Goal: Check status: Check status

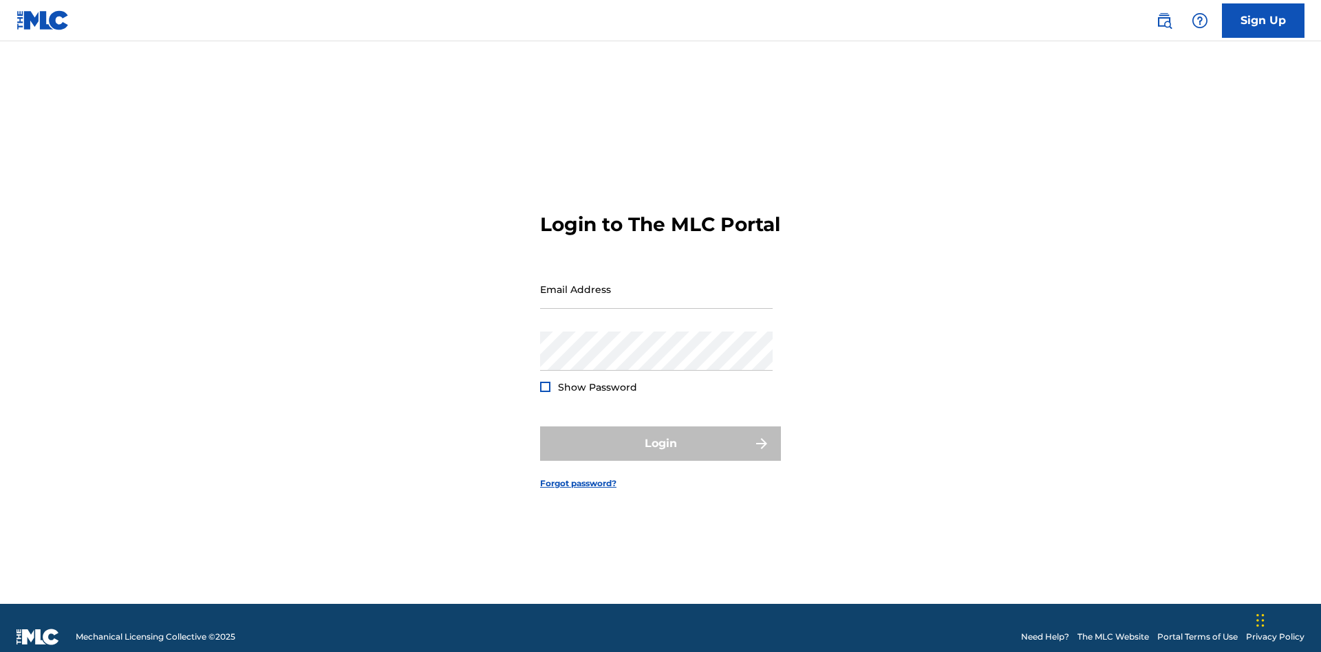
scroll to position [18, 0]
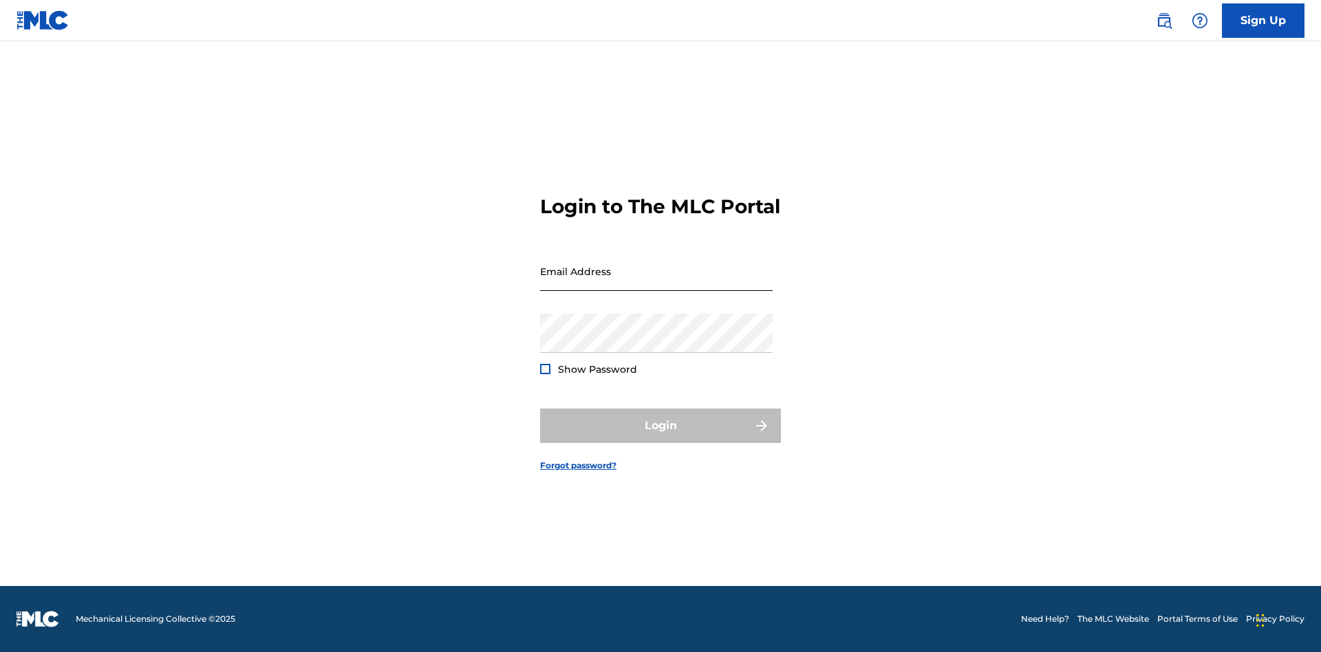
click at [656, 283] on input "Email Address" at bounding box center [656, 271] width 233 height 39
type input "[EMAIL_ADDRESS][DOMAIN_NAME]"
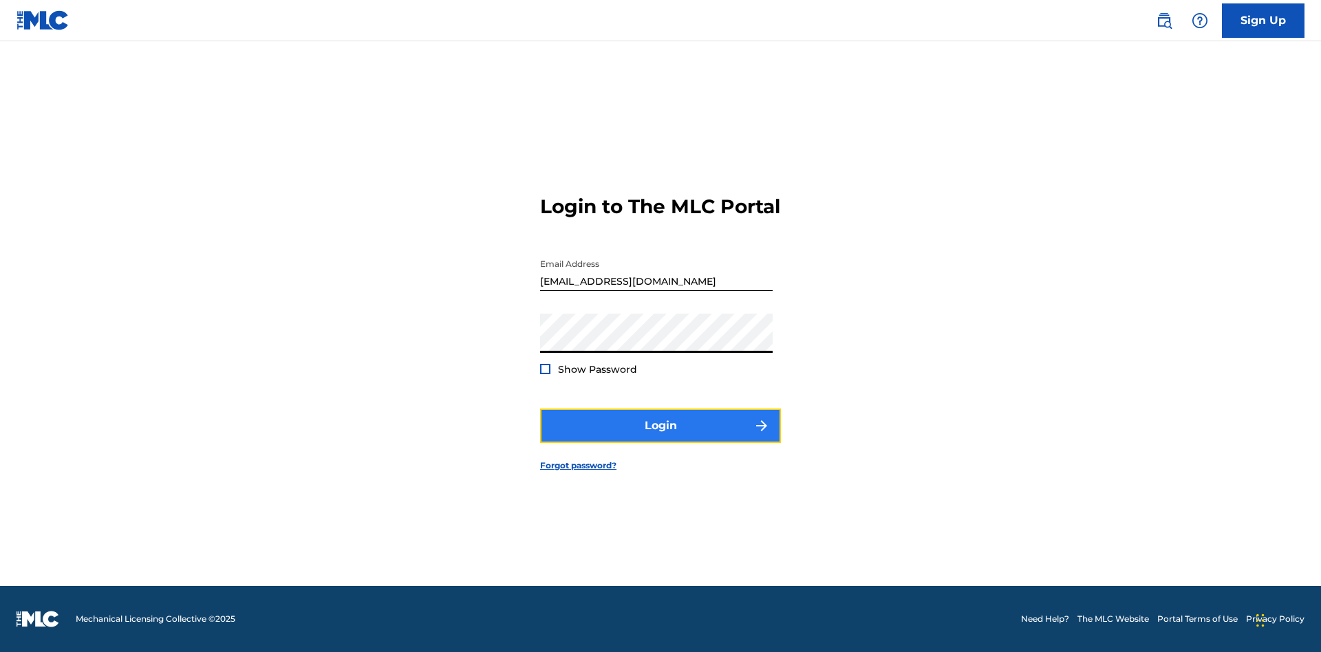
click at [660, 438] on button "Login" at bounding box center [660, 426] width 241 height 34
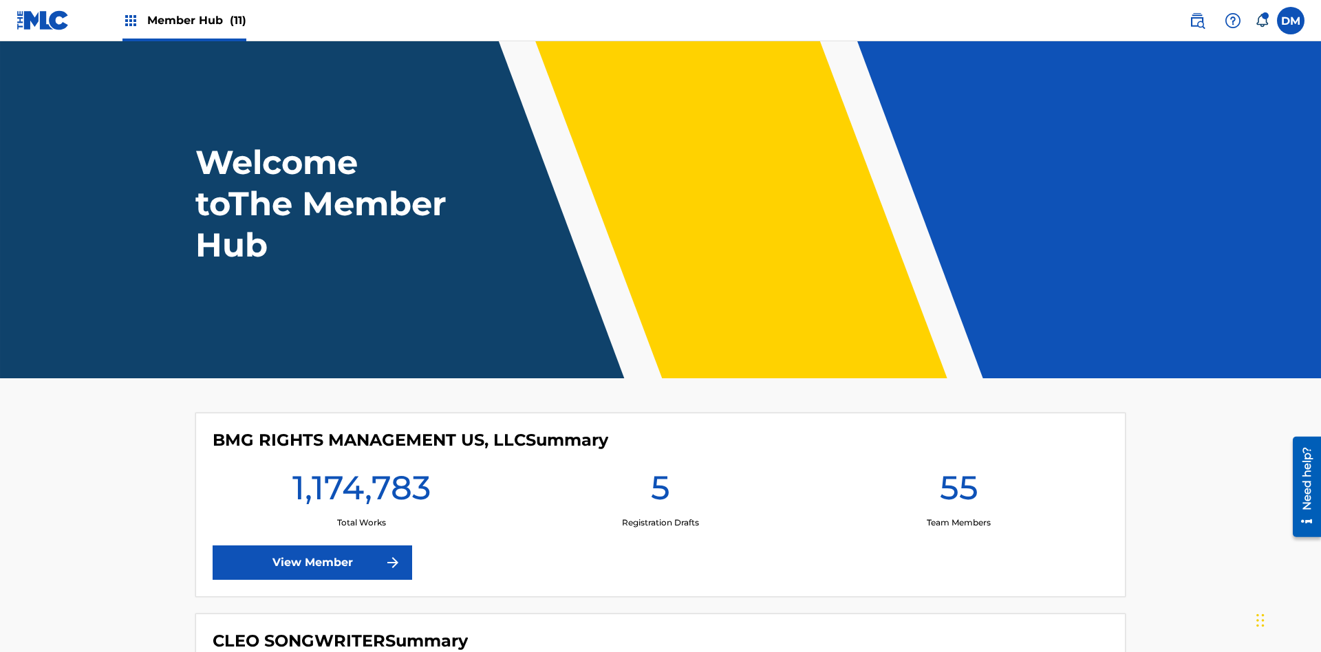
scroll to position [59, 0]
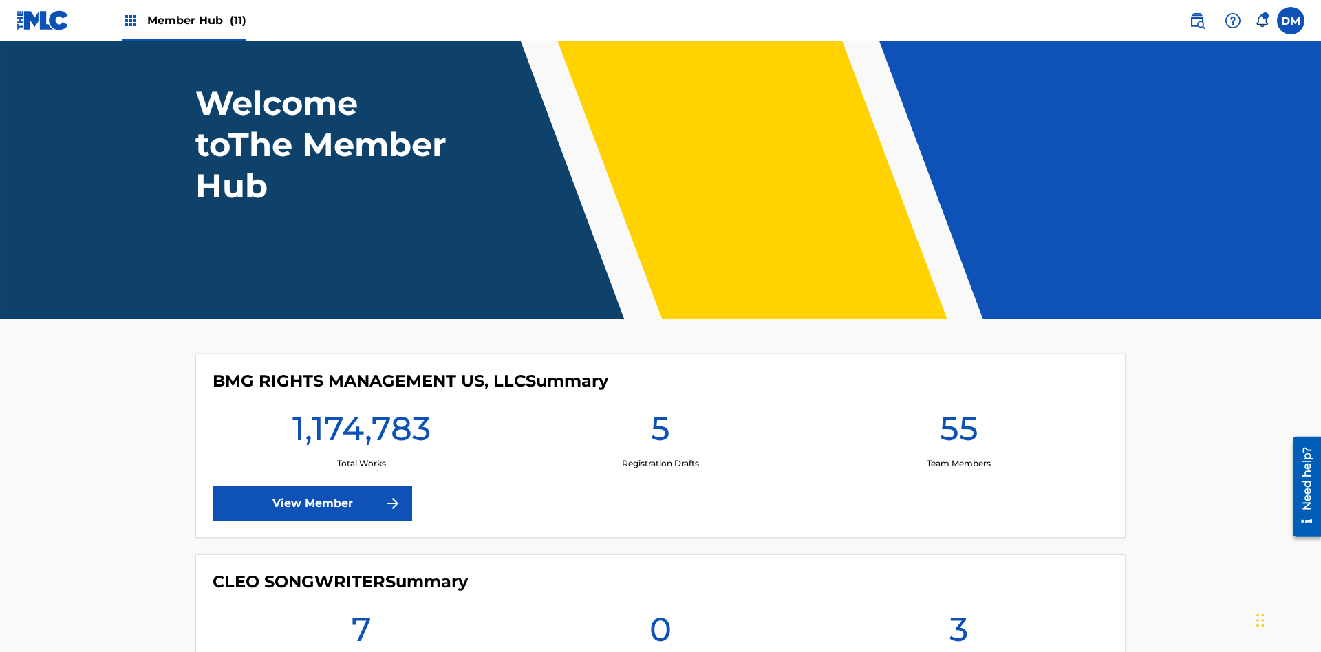
click at [196, 20] on span "Member Hub (11)" at bounding box center [196, 20] width 99 height 16
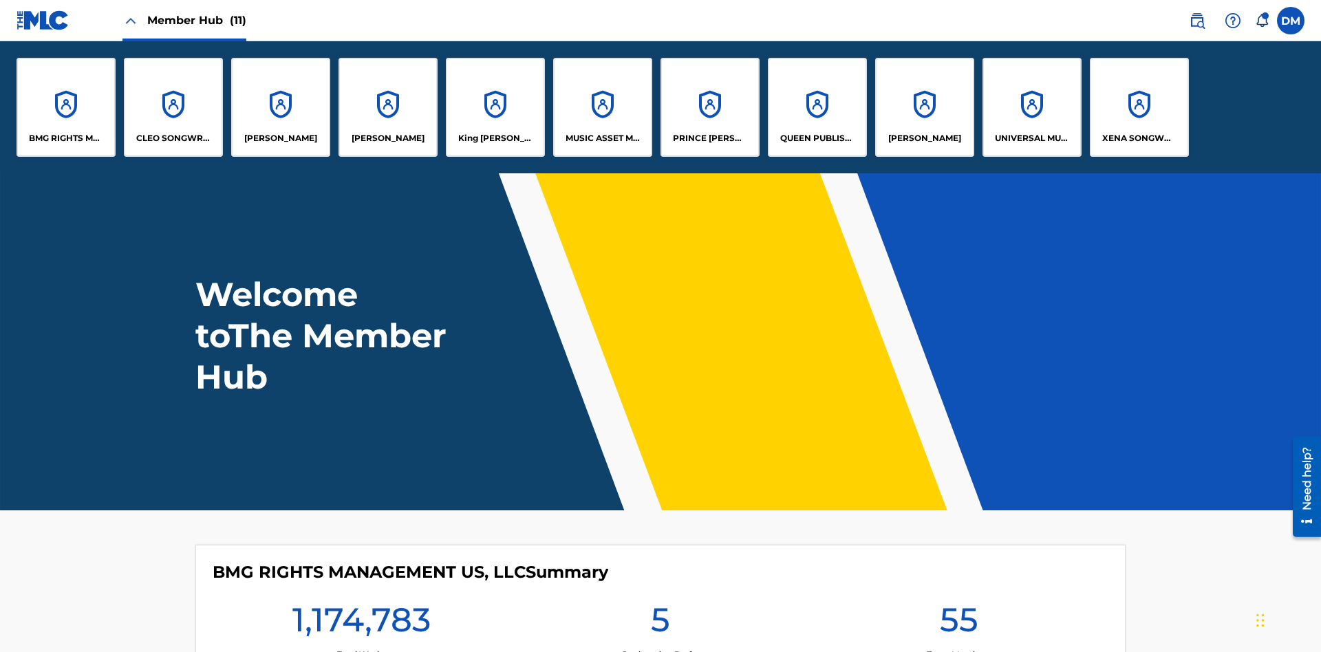
scroll to position [50, 0]
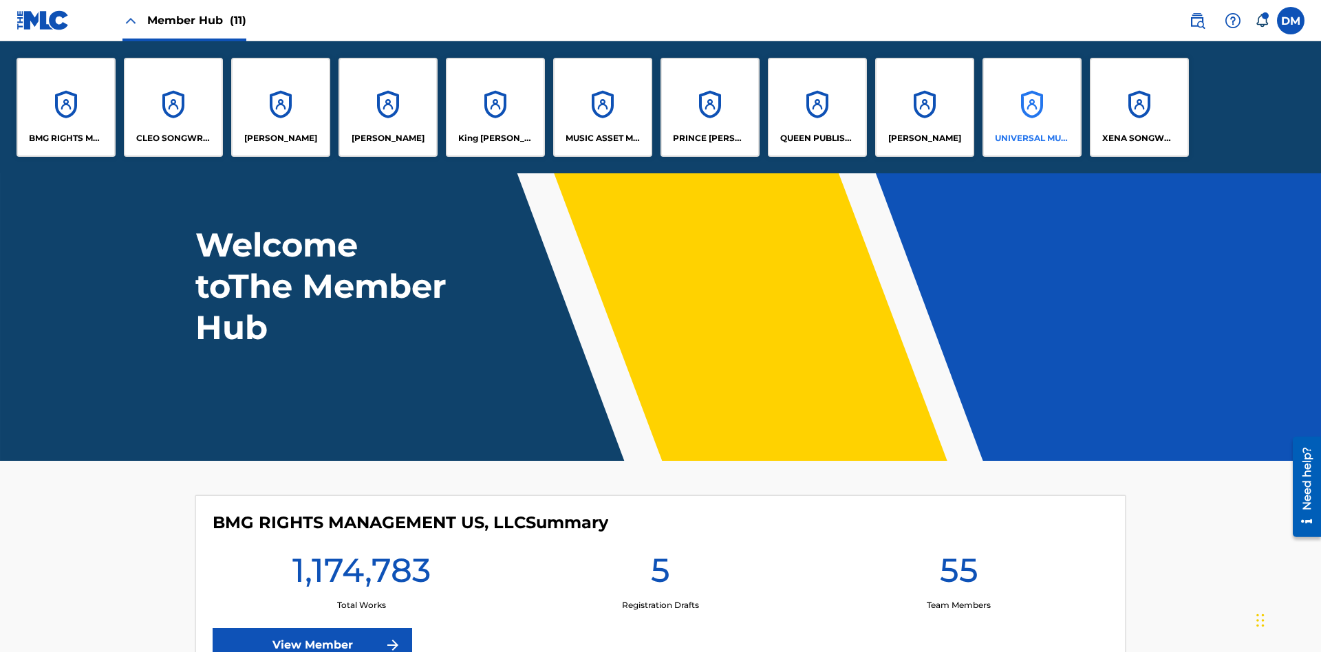
click at [1031, 138] on p "UNIVERSAL MUSIC PUB GROUP" at bounding box center [1032, 138] width 75 height 12
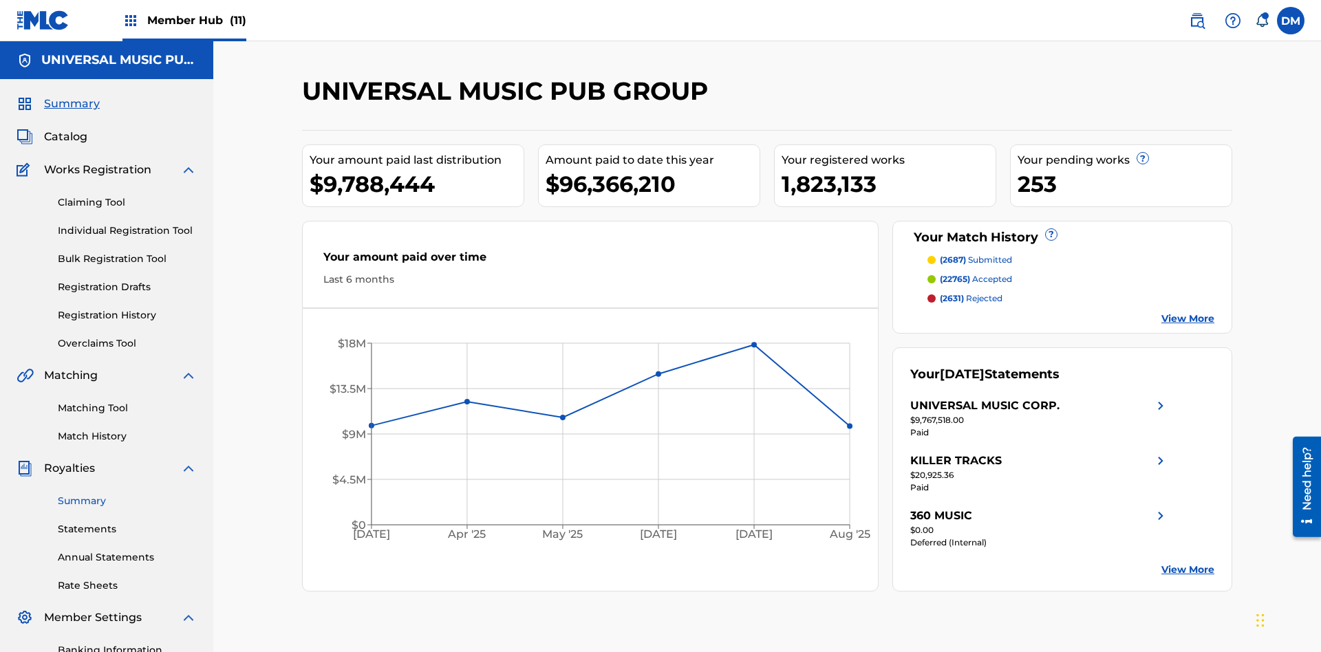
click at [127, 494] on link "Summary" at bounding box center [127, 501] width 139 height 14
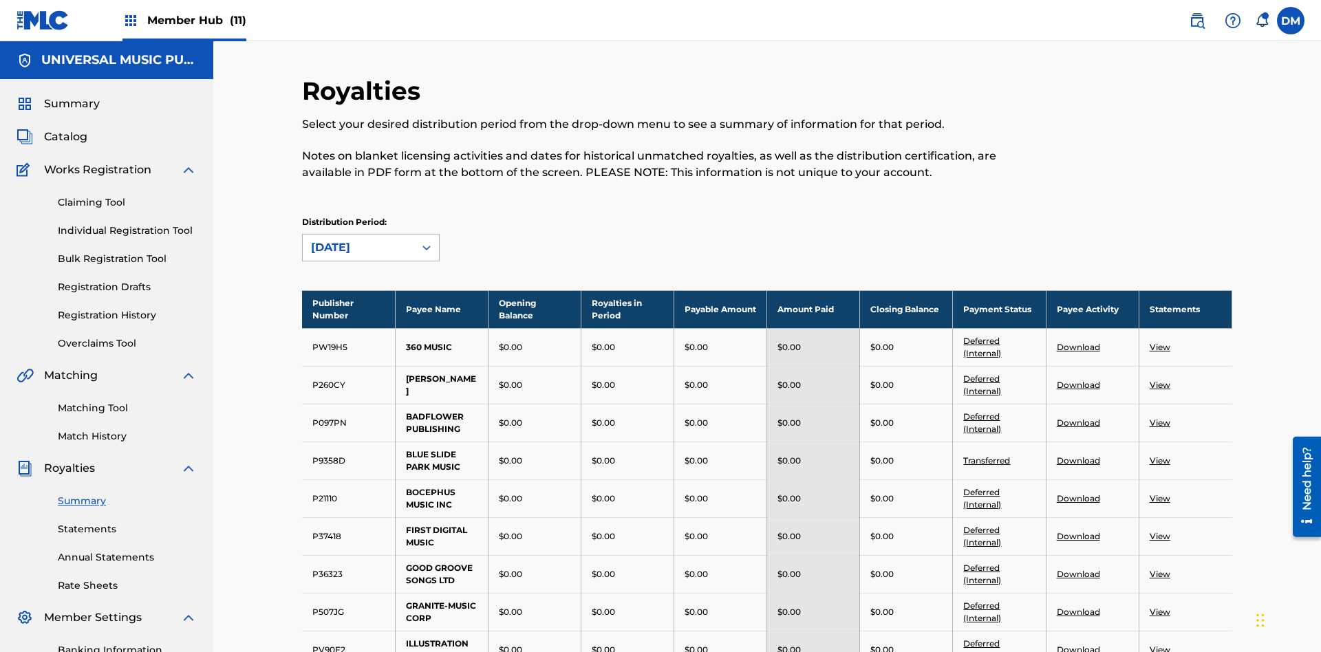
click at [358, 239] on div "August 2025" at bounding box center [358, 247] width 95 height 17
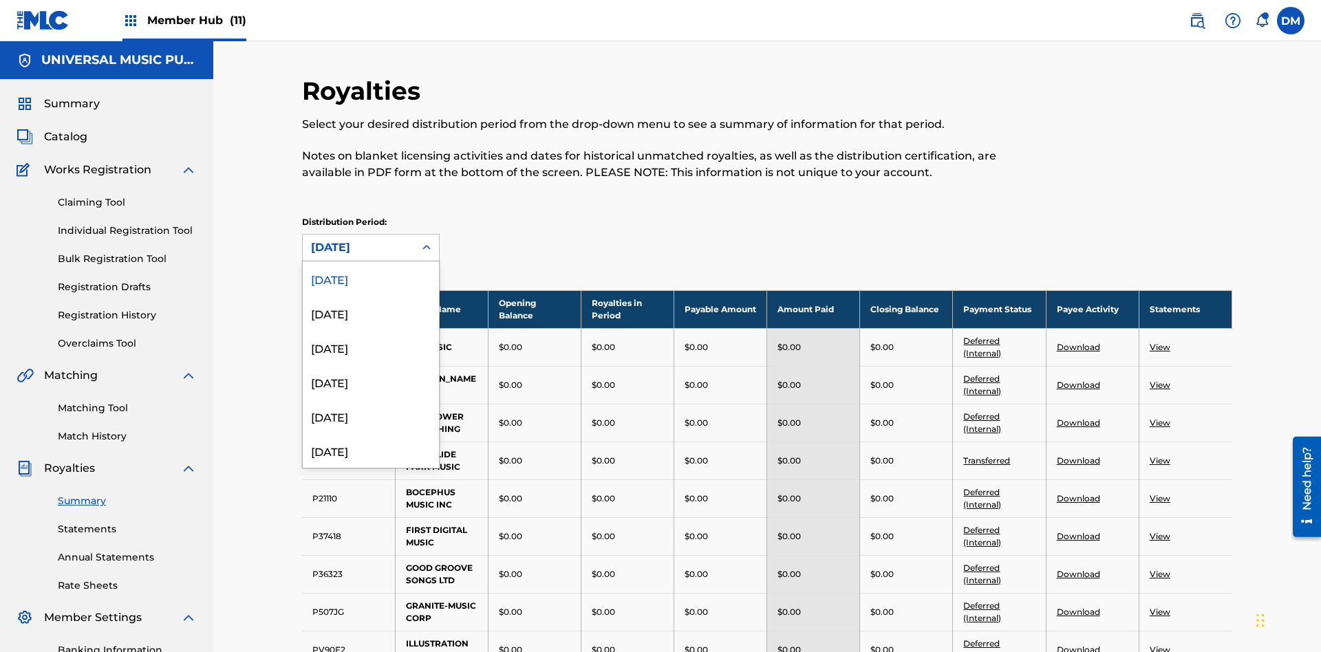
scroll to position [152, 0]
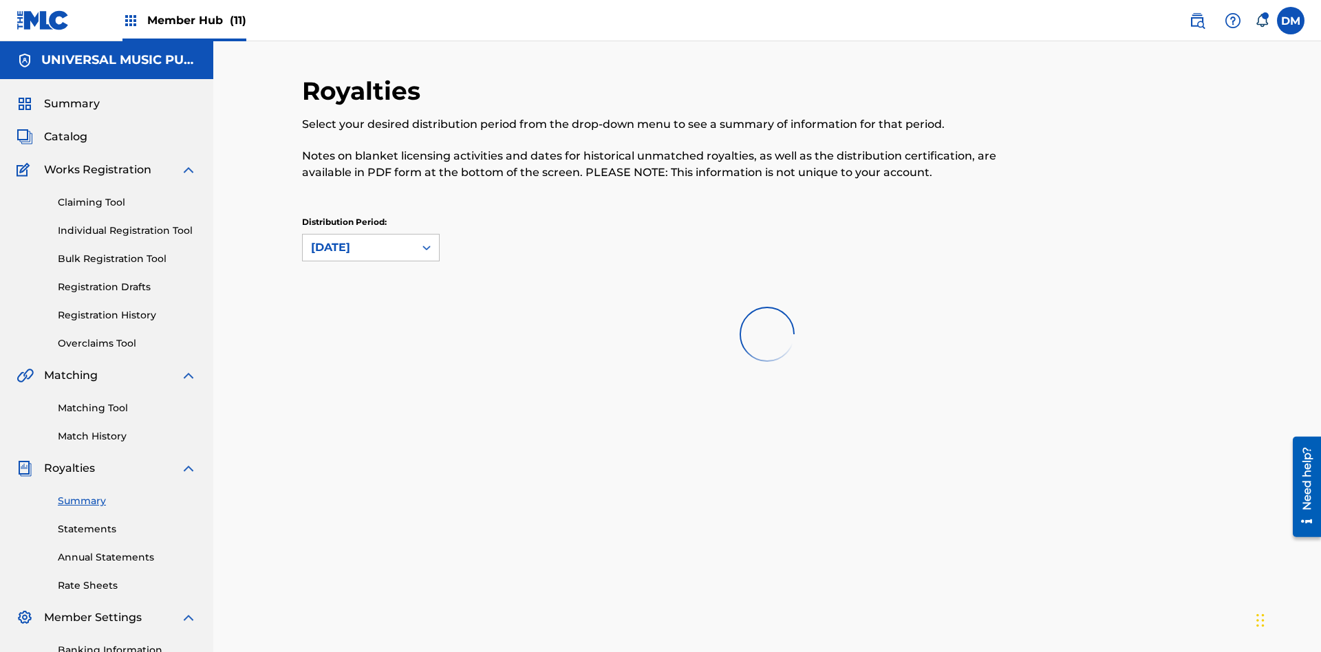
click at [358, 239] on div "April 2024" at bounding box center [358, 247] width 95 height 17
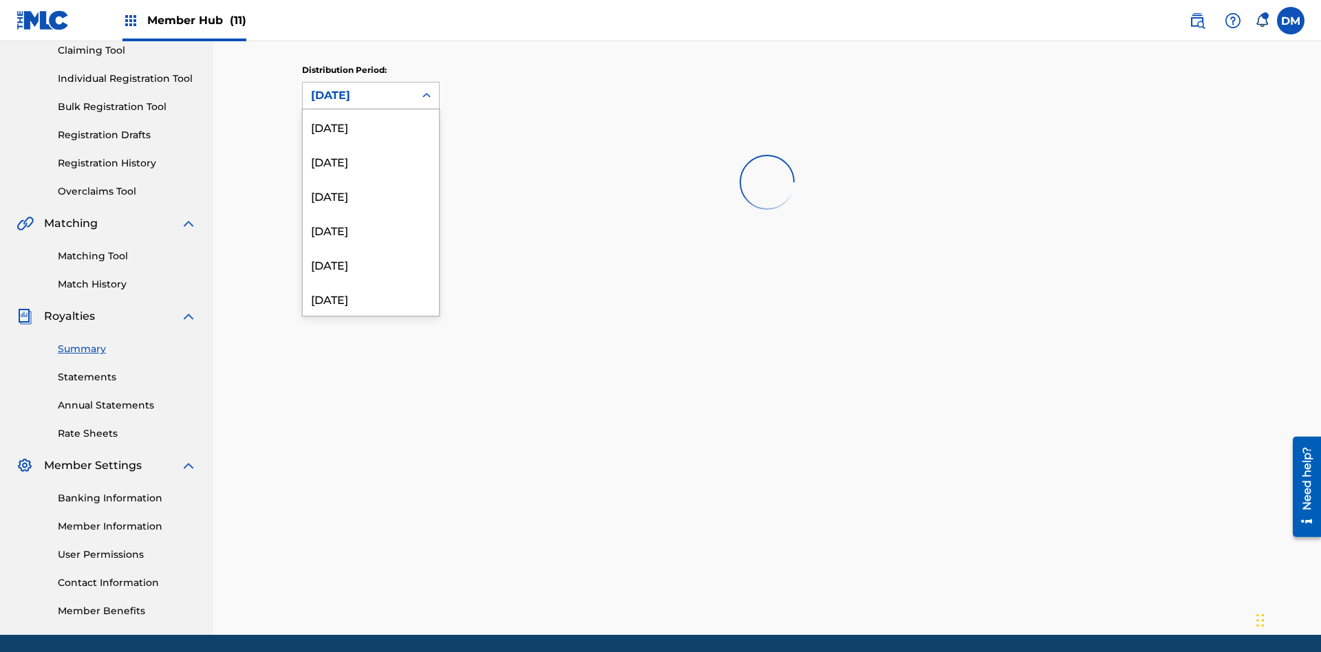
scroll to position [390, 0]
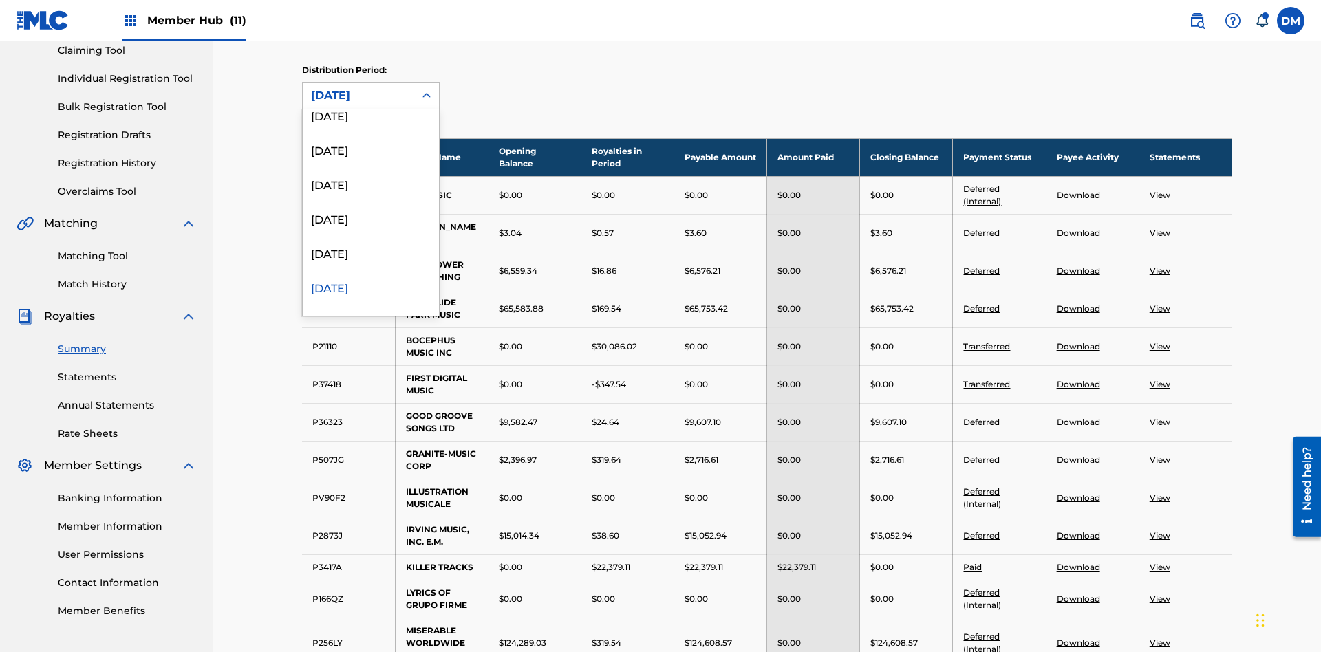
click at [371, 287] on div "April 2024" at bounding box center [371, 287] width 136 height 34
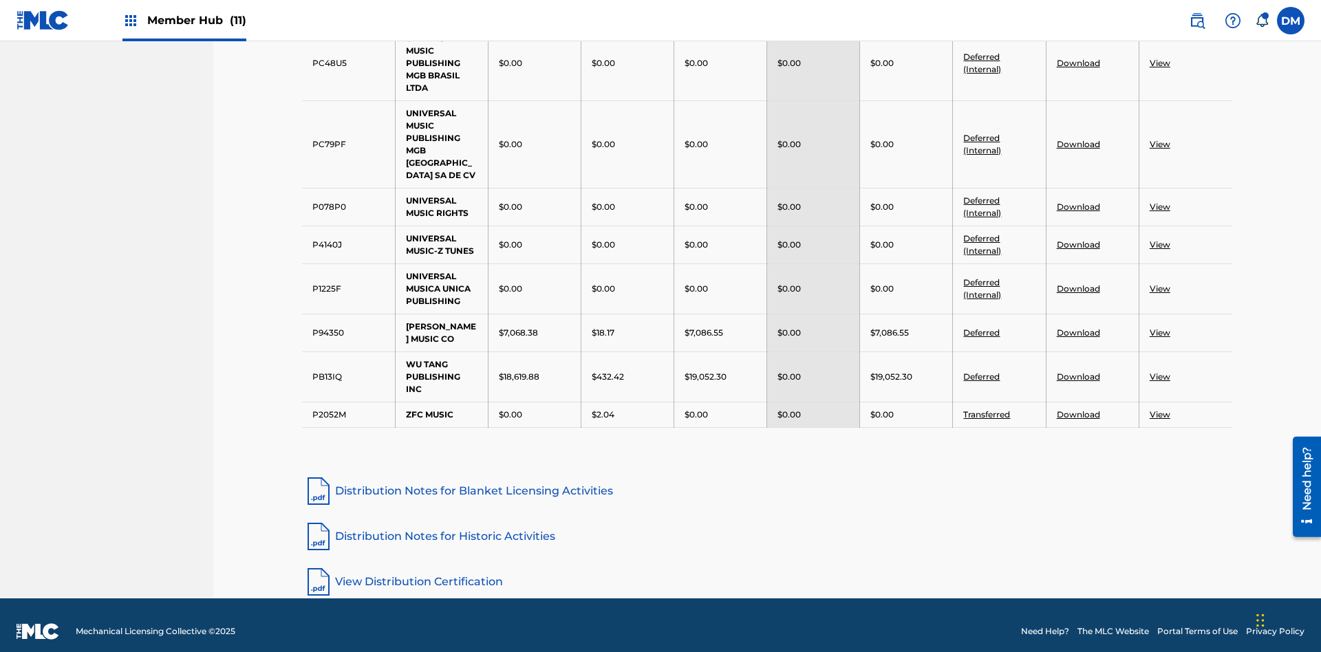
click at [767, 524] on link "Distribution Notes for Historic Activities" at bounding box center [767, 536] width 930 height 33
click at [767, 569] on link "View Distribution Certification" at bounding box center [767, 582] width 930 height 33
click at [371, 202] on div "May 2022" at bounding box center [371, 184] width 136 height 34
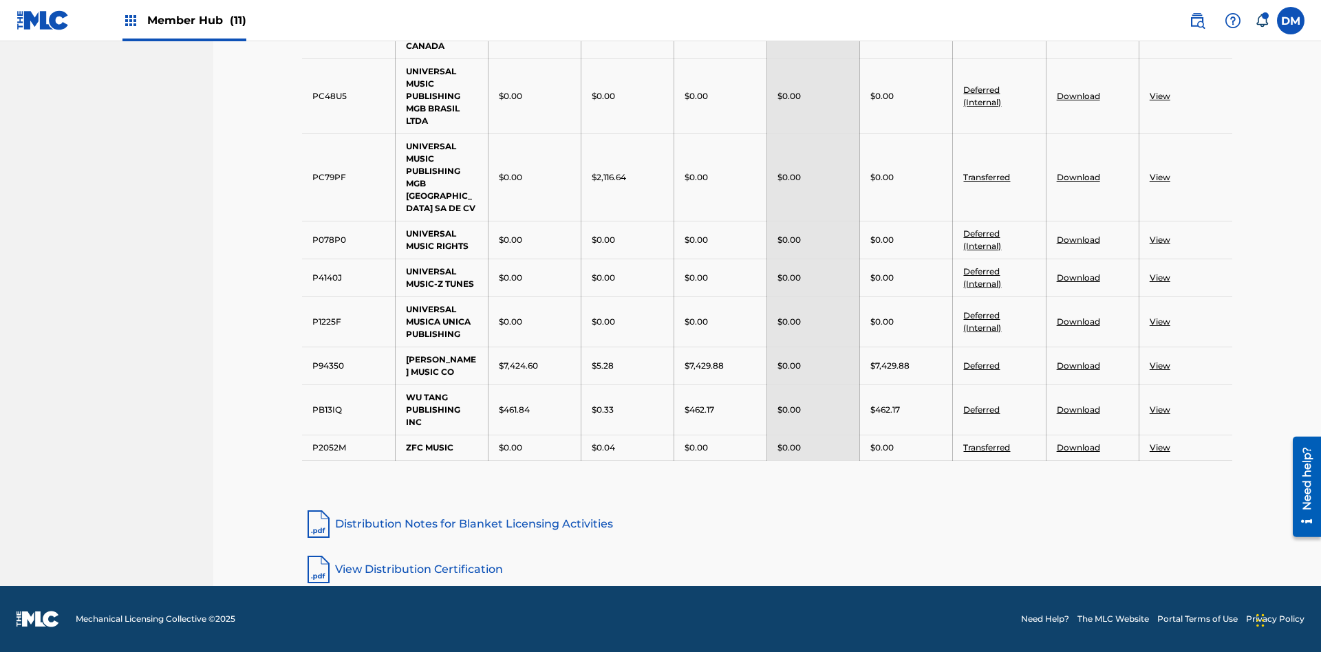
scroll to position [247, 0]
